Goal: Task Accomplishment & Management: Manage account settings

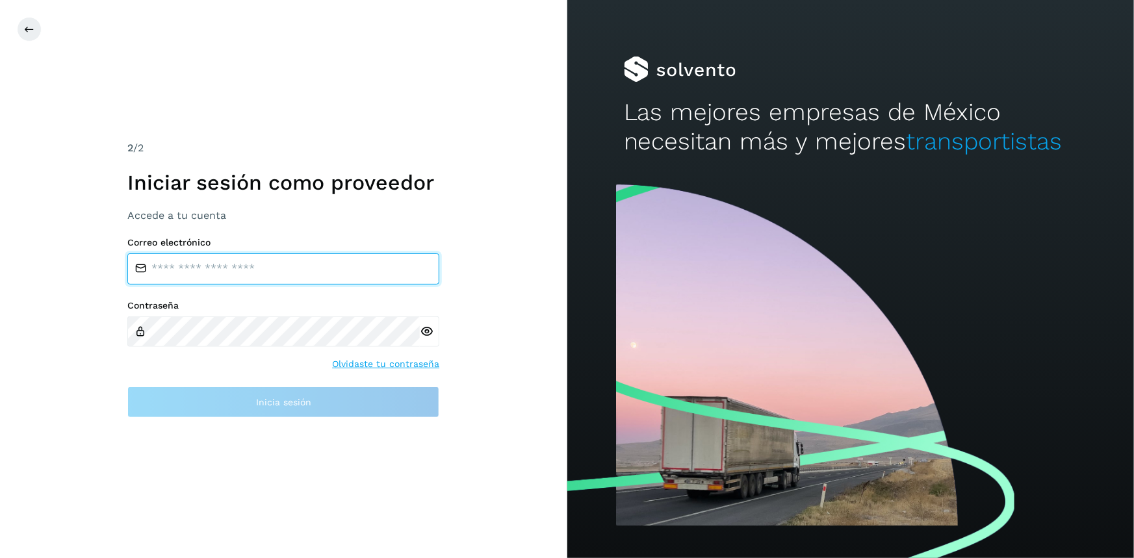
click at [247, 281] on input "email" at bounding box center [283, 268] width 312 height 31
type input "**********"
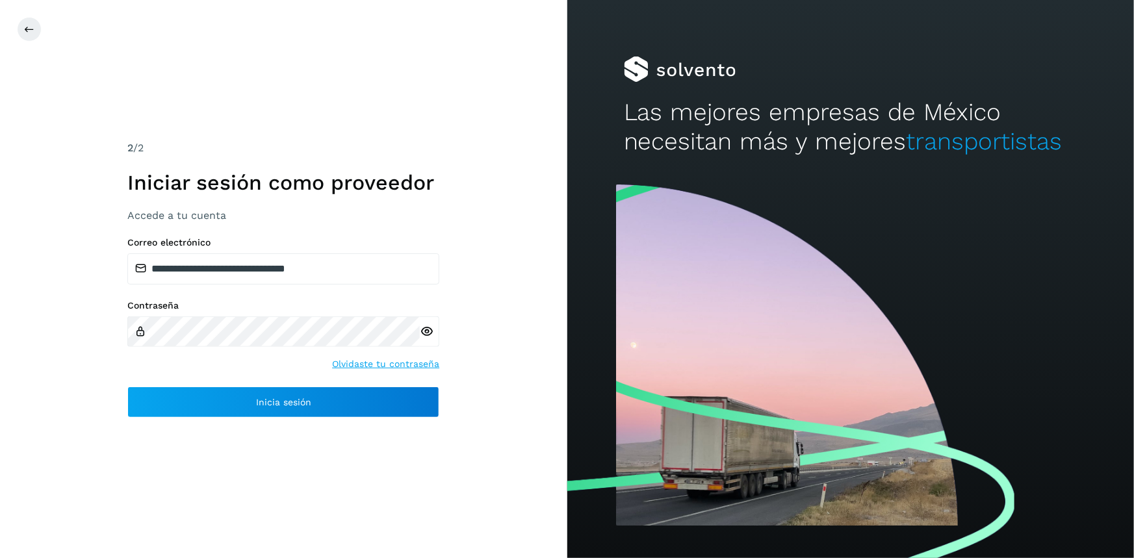
click at [422, 334] on icon at bounding box center [427, 332] width 14 height 14
click at [298, 348] on div "Contraseña Olvidaste tu contraseña" at bounding box center [283, 335] width 312 height 71
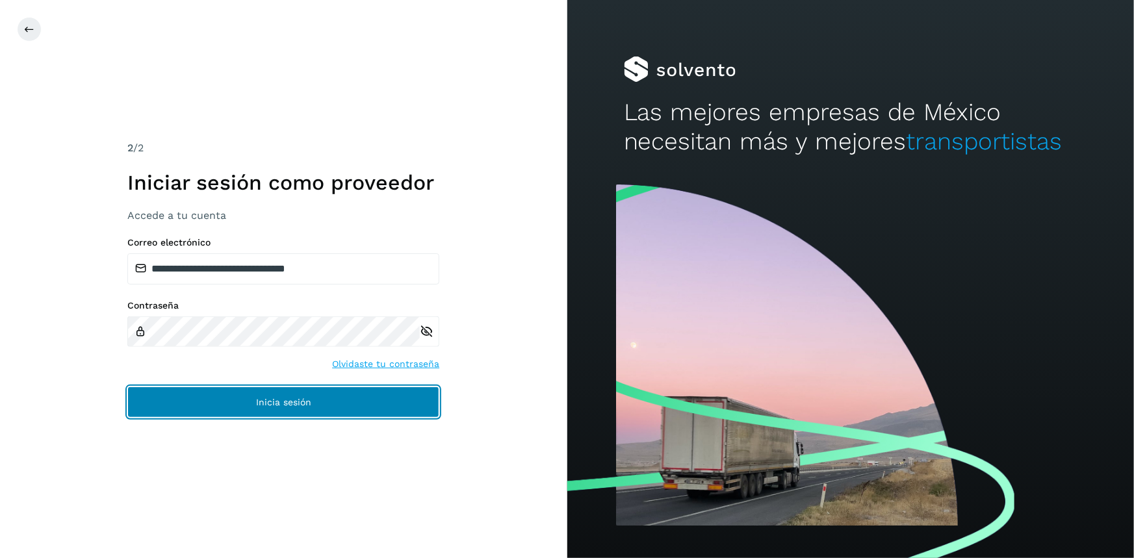
click at [278, 405] on span "Inicia sesión" at bounding box center [283, 402] width 55 height 9
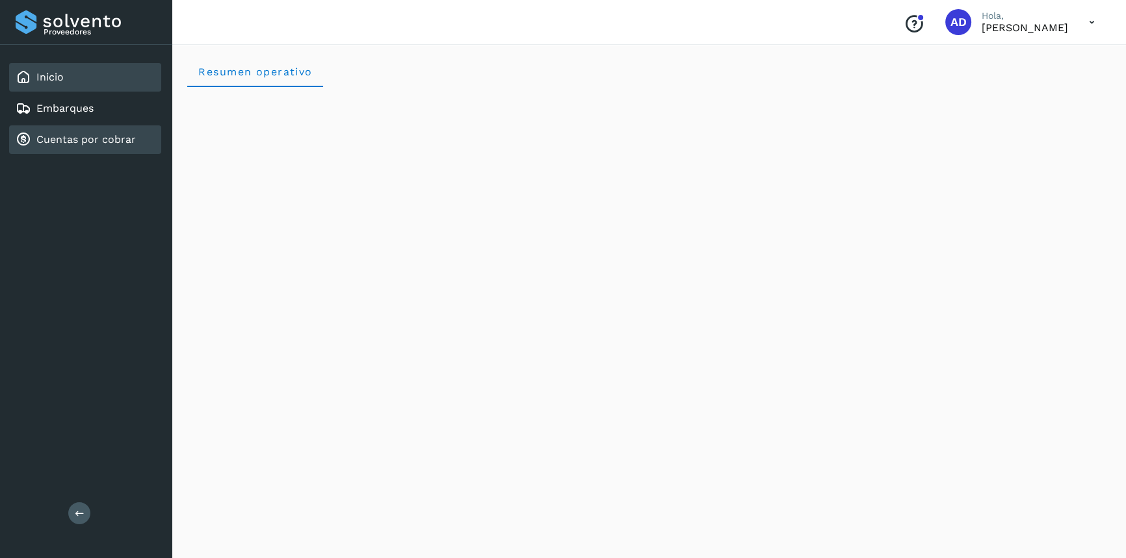
click at [89, 142] on link "Cuentas por cobrar" at bounding box center [85, 139] width 99 height 12
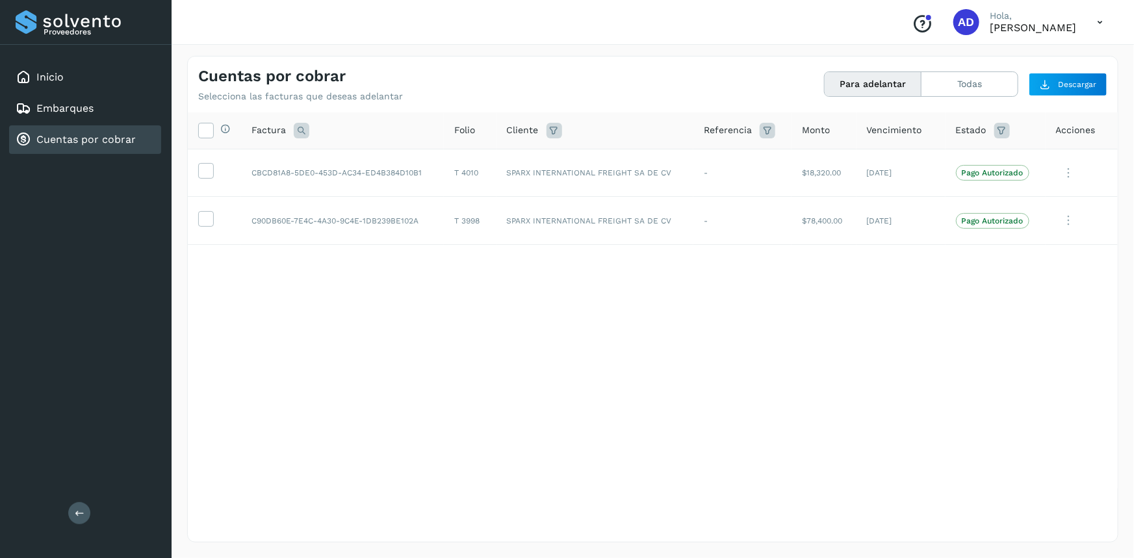
click at [481, 339] on div "Selecciona todas las facturas disponibles para adelanto Factura Folio Cliente R…" at bounding box center [653, 300] width 930 height 376
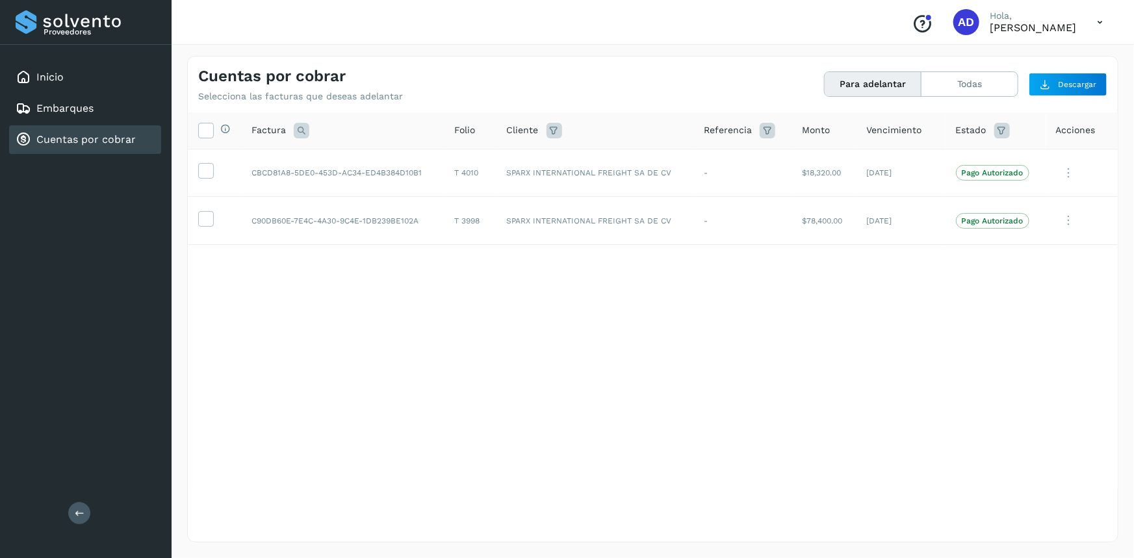
click at [481, 339] on div "Selecciona todas las facturas disponibles para adelanto Factura Folio Cliente R…" at bounding box center [653, 300] width 930 height 376
click at [828, 363] on div "Selecciona todas las facturas disponibles para adelanto Factura Folio Cliente R…" at bounding box center [653, 300] width 930 height 376
click at [52, 75] on link "Inicio" at bounding box center [49, 77] width 27 height 12
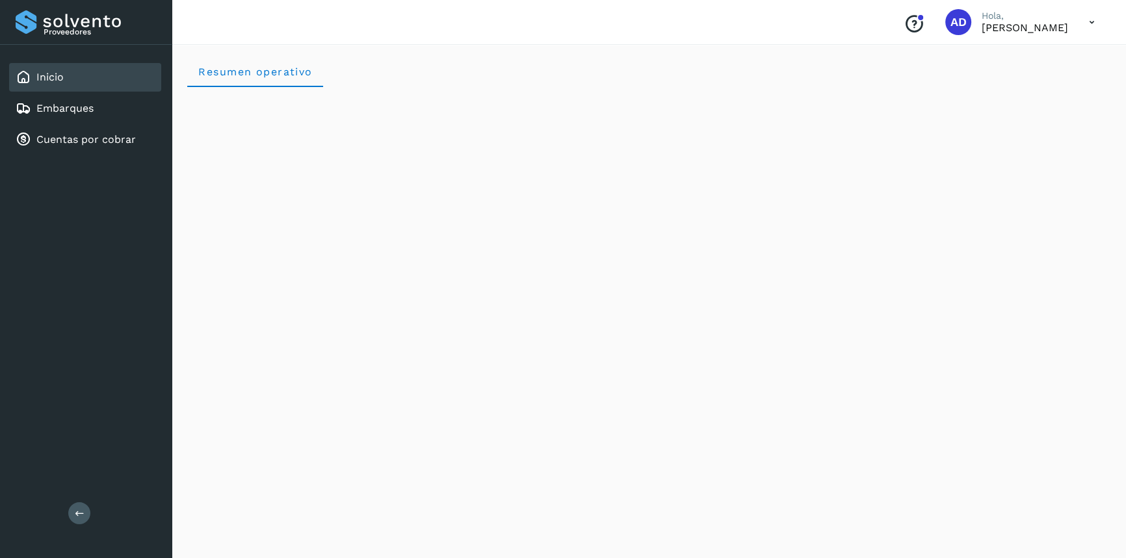
click at [1102, 21] on icon at bounding box center [1091, 22] width 27 height 27
click at [1048, 49] on div "Cerrar sesión" at bounding box center [1027, 58] width 155 height 25
